Goal: Information Seeking & Learning: Learn about a topic

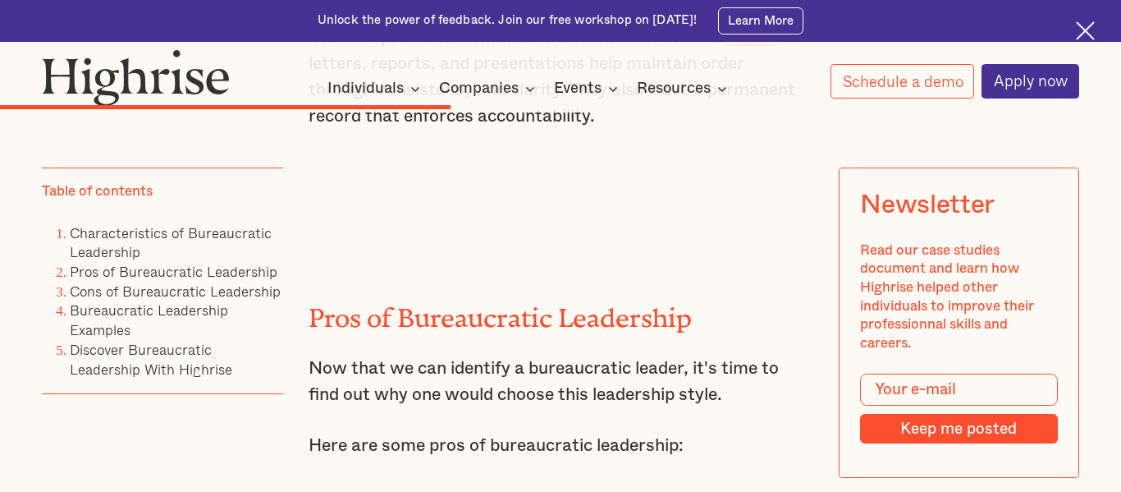
scroll to position [5320, 0]
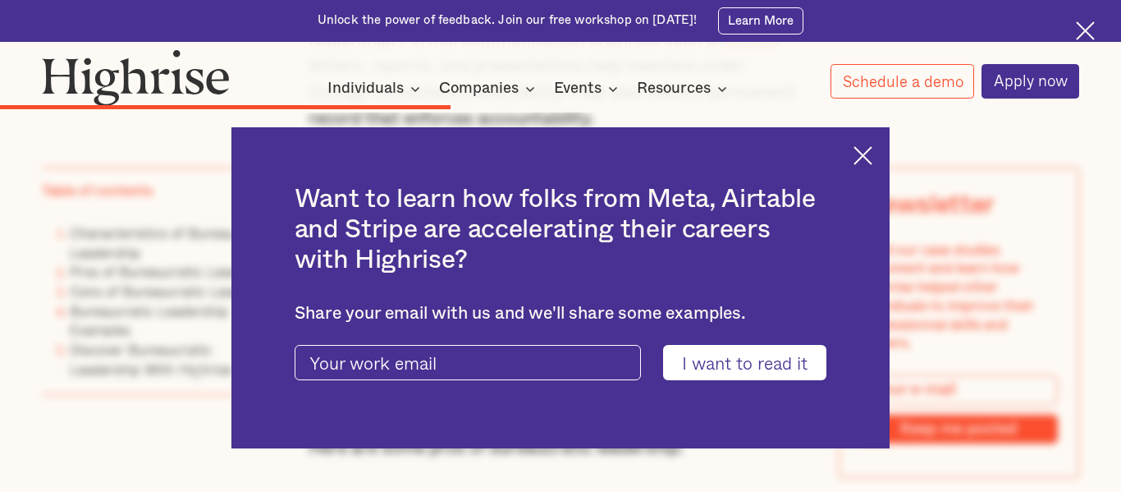
click at [854, 166] on div "Want to learn how folks from Meta, Airtable and Stripe are accelerating their c…" at bounding box center [560, 287] width 659 height 321
click at [858, 157] on img at bounding box center [863, 155] width 19 height 19
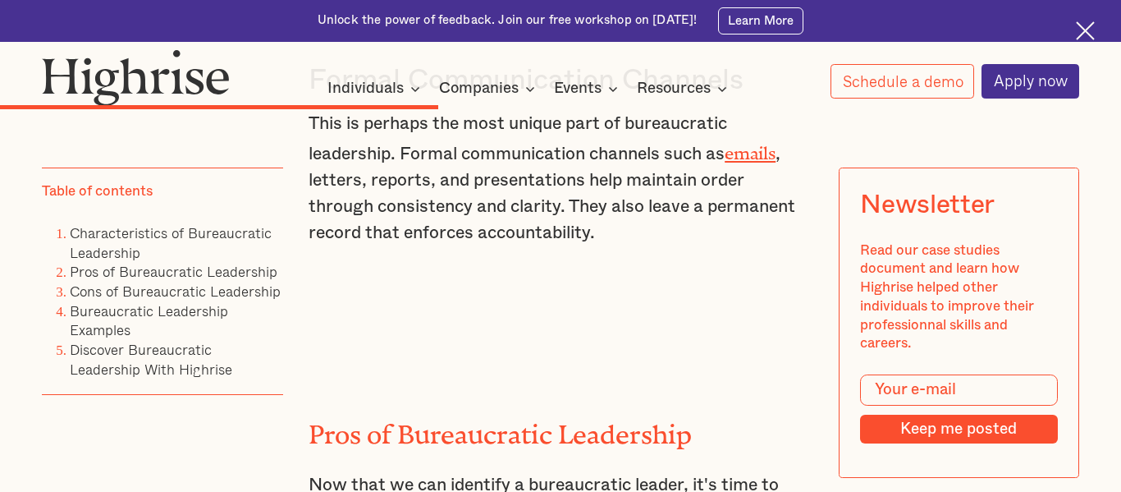
scroll to position [5204, 0]
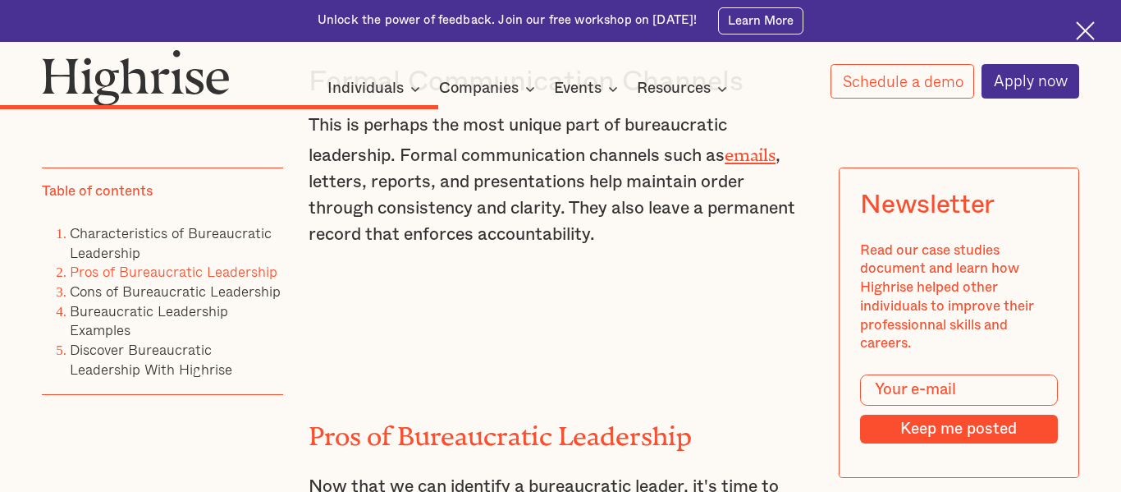
click at [254, 268] on link "Pros of Bureaucratic Leadership" at bounding box center [174, 272] width 208 height 22
click at [254, 269] on link "Pros of Bureaucratic Leadership" at bounding box center [174, 272] width 208 height 22
click at [239, 272] on link "Pros of Bureaucratic Leadership" at bounding box center [174, 272] width 208 height 22
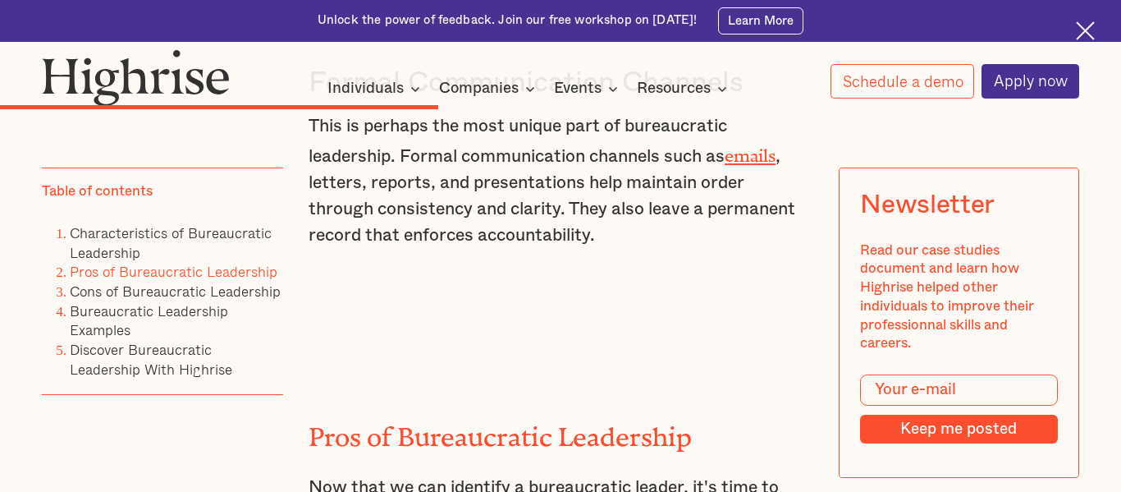
click at [239, 272] on link "Pros of Bureaucratic Leadership" at bounding box center [174, 272] width 208 height 22
click at [149, 271] on link "Pros of Bureaucratic Leadership" at bounding box center [174, 272] width 208 height 22
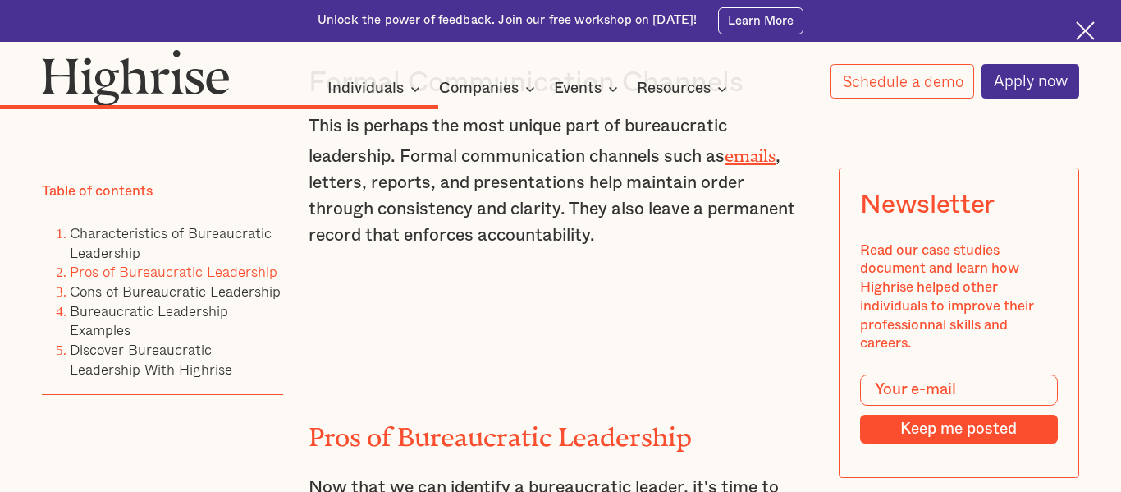
click at [149, 271] on link "Pros of Bureaucratic Leadership" at bounding box center [174, 272] width 208 height 22
